Goal: Task Accomplishment & Management: Complete application form

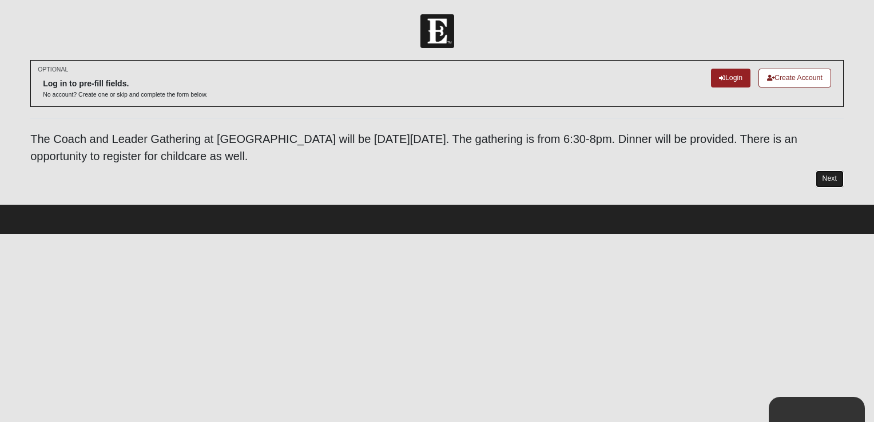
click at [827, 177] on link "Next" at bounding box center [829, 178] width 28 height 17
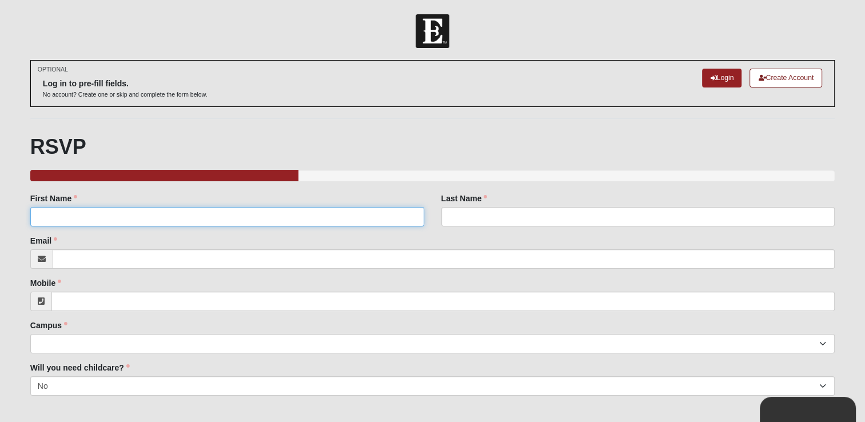
click at [65, 218] on input "First Name" at bounding box center [227, 216] width 394 height 19
type input "[PERSON_NAME]"
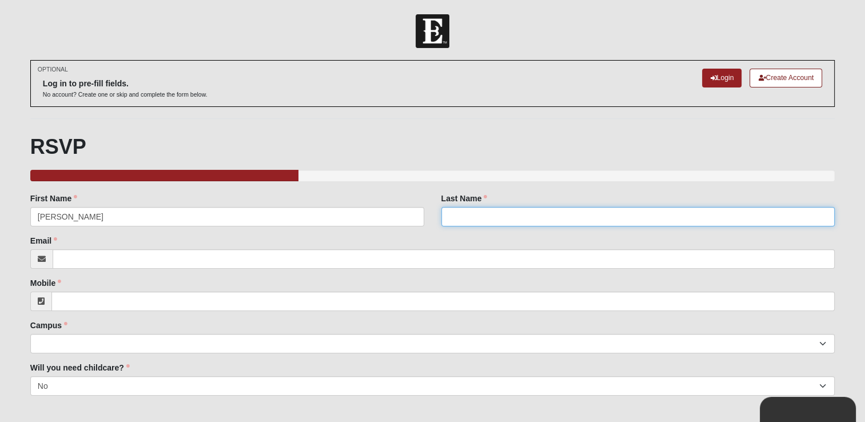
type input "[PERSON_NAME]"
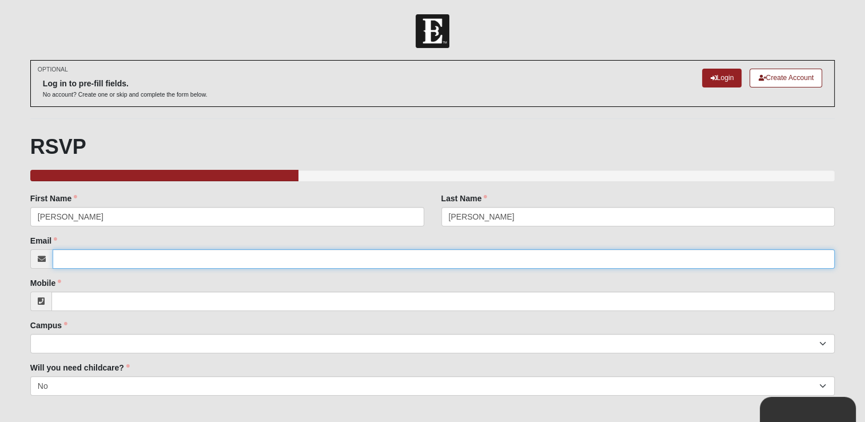
type input "[EMAIL_ADDRESS][PERSON_NAME][DOMAIN_NAME]"
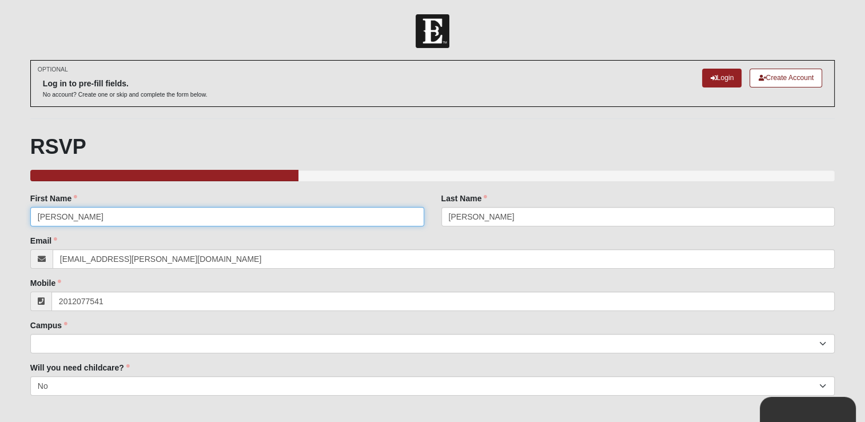
type input "[PHONE_NUMBER]"
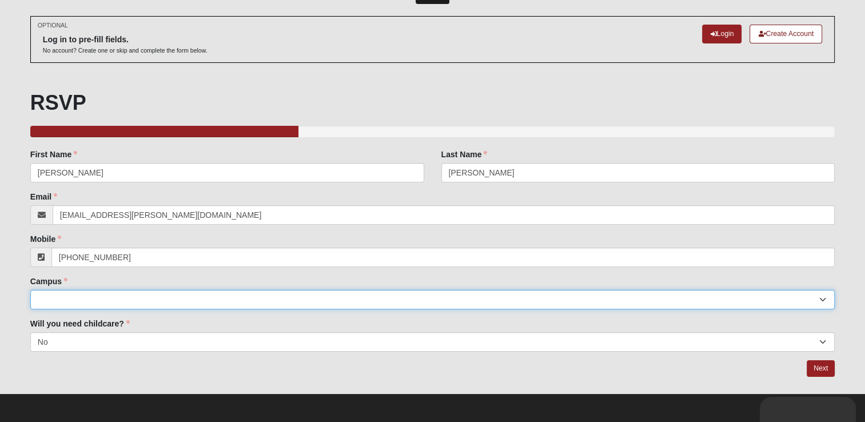
click at [52, 298] on select "Arlington Baymeadows Eleven22 Online [PERSON_NAME][GEOGRAPHIC_DATA] Jesup [GEOG…" at bounding box center [432, 299] width 804 height 19
select select "2"
click at [30, 290] on select "Arlington Baymeadows Eleven22 Online [PERSON_NAME][GEOGRAPHIC_DATA] Jesup [GEOG…" at bounding box center [432, 299] width 804 height 19
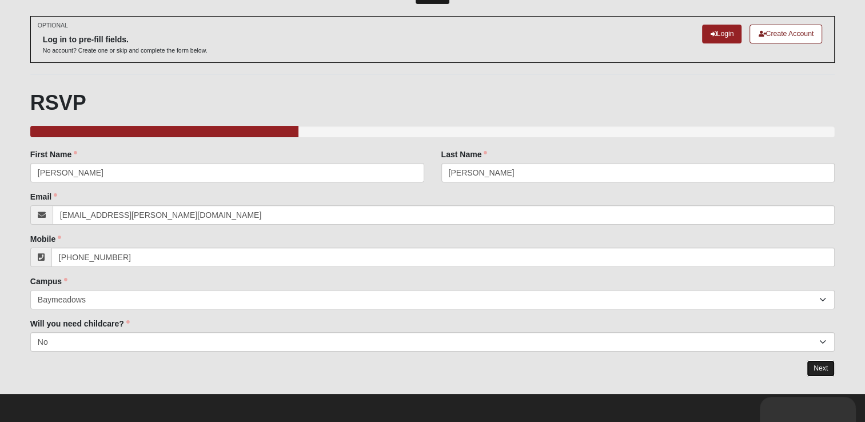
click at [819, 365] on link "Next" at bounding box center [821, 368] width 28 height 17
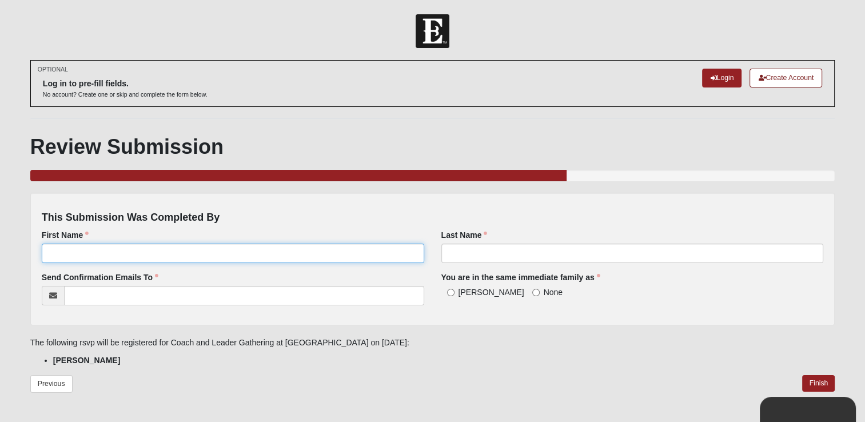
click at [81, 259] on input "First Name" at bounding box center [233, 253] width 382 height 19
type input "[PERSON_NAME]"
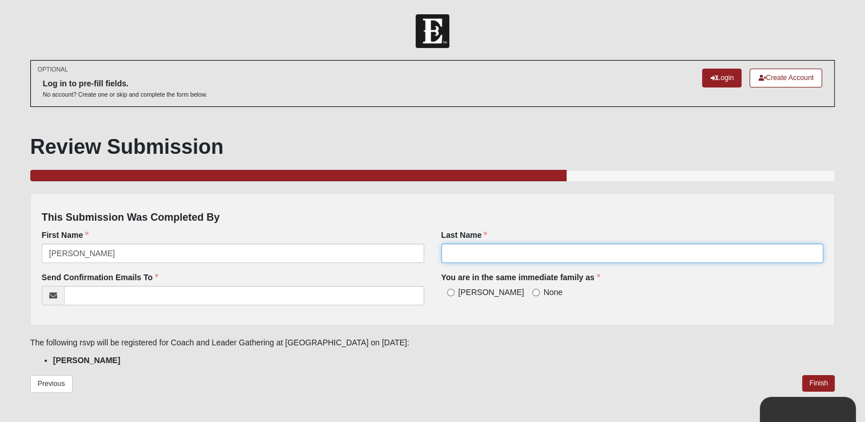
type input "[PERSON_NAME]"
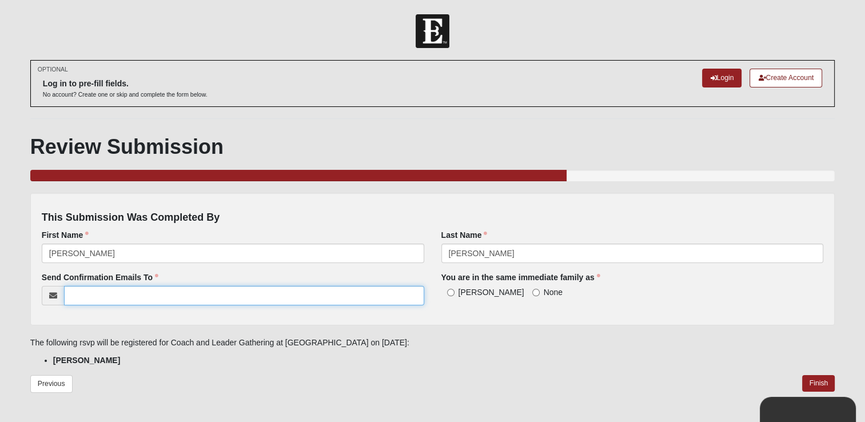
type input "[EMAIL_ADDRESS][PERSON_NAME][DOMAIN_NAME]"
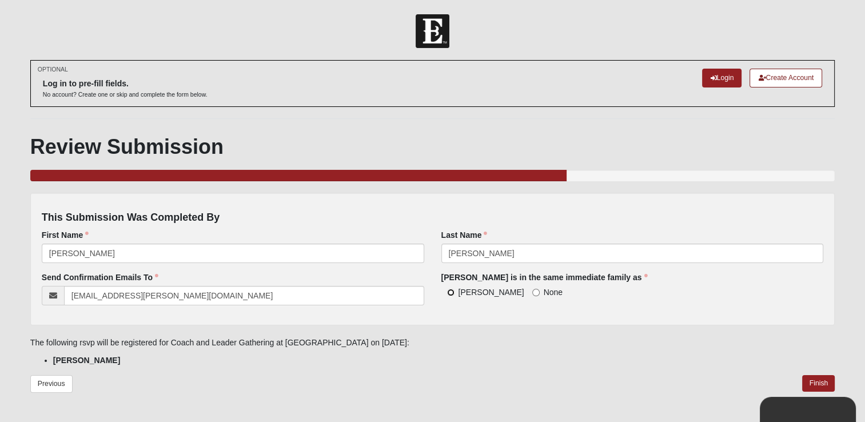
click at [450, 292] on input "[PERSON_NAME]" at bounding box center [450, 292] width 7 height 7
radio input "true"
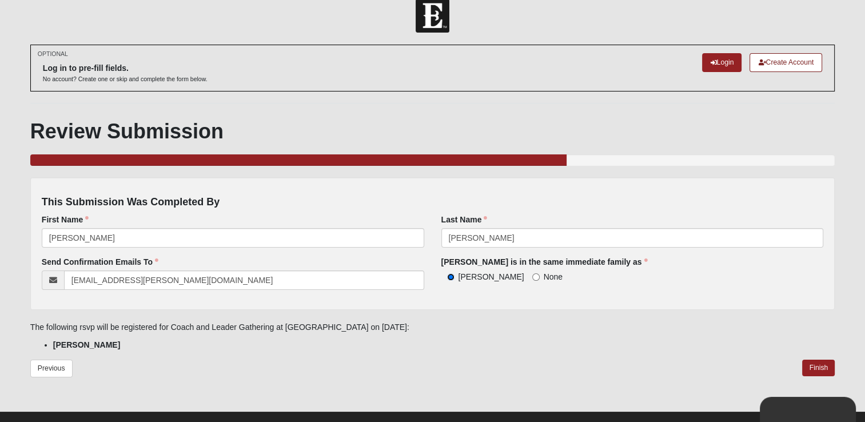
scroll to position [33, 0]
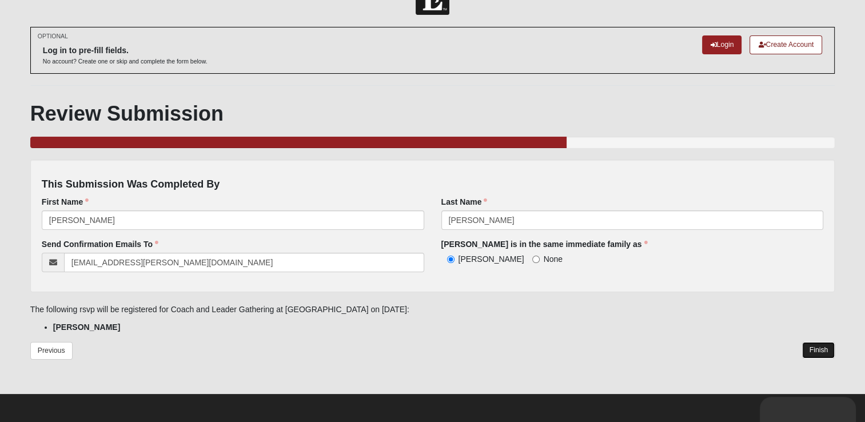
click at [821, 352] on link "Finish" at bounding box center [818, 350] width 33 height 17
